Goal: Check status: Check status

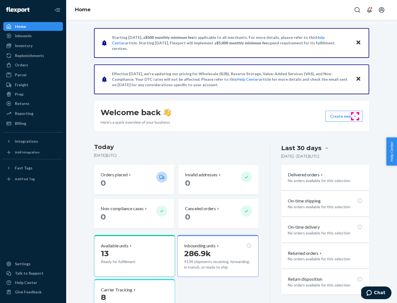
click at [355, 116] on button "Create new Create new inbound Create new order Create new product" at bounding box center [344, 116] width 37 height 11
click at [33, 36] on div "Inbounds" at bounding box center [33, 36] width 58 height 8
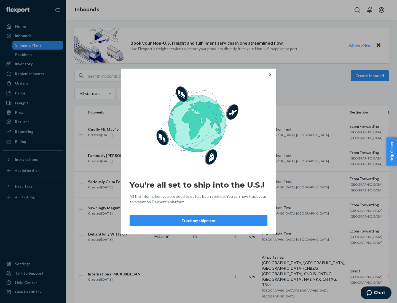
click at [27, 45] on div "You're all set to ship into the U.S.! All the information you provided to us ha…" at bounding box center [198, 151] width 397 height 303
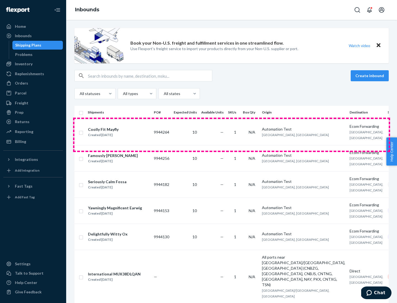
click at [232, 135] on td "1" at bounding box center [233, 132] width 15 height 26
